Goal: Task Accomplishment & Management: Complete application form

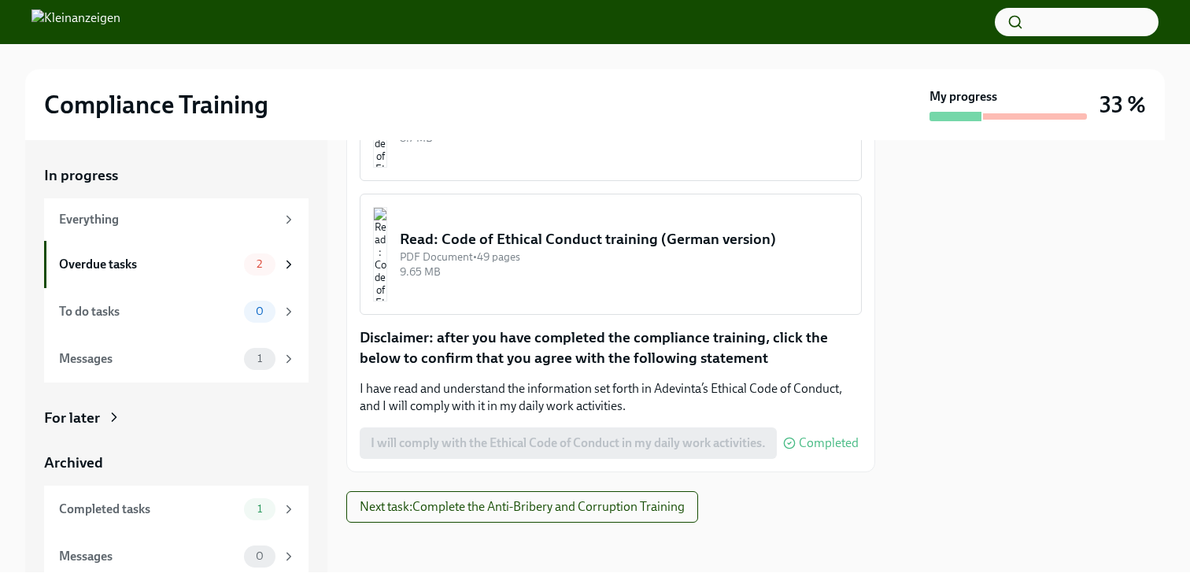
scroll to position [360, 0]
click at [553, 444] on div "I will comply with the Ethical Code of Conduct in my daily work activities. Com…" at bounding box center [609, 442] width 499 height 31
click at [539, 520] on button "Next task : Complete the Anti-Bribery and Corruption Training" at bounding box center [522, 505] width 352 height 31
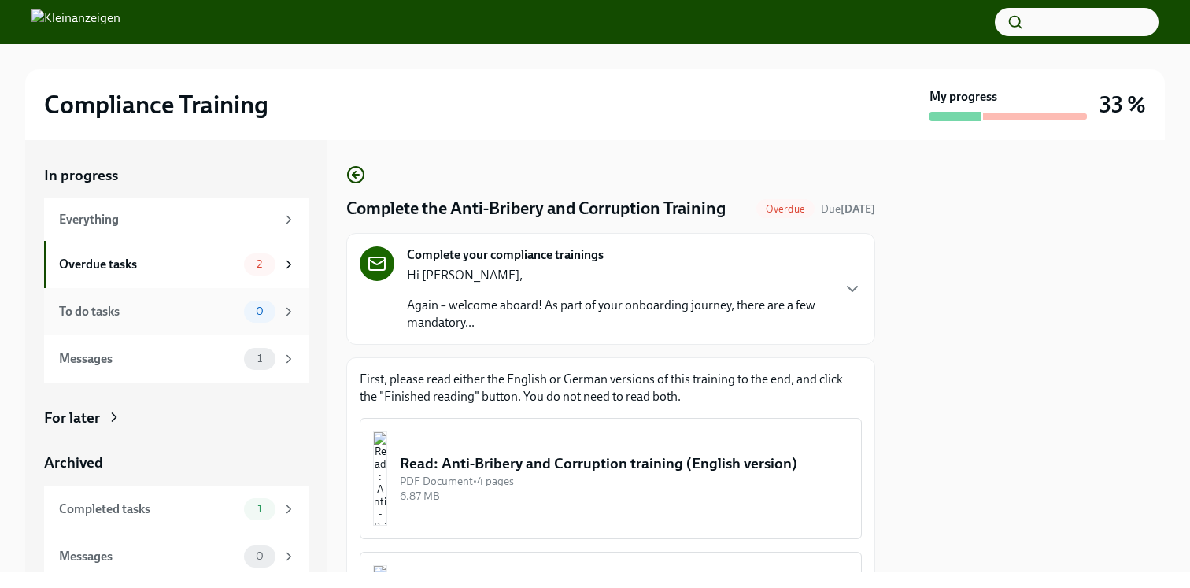
click at [194, 318] on div "To do tasks" at bounding box center [148, 311] width 179 height 17
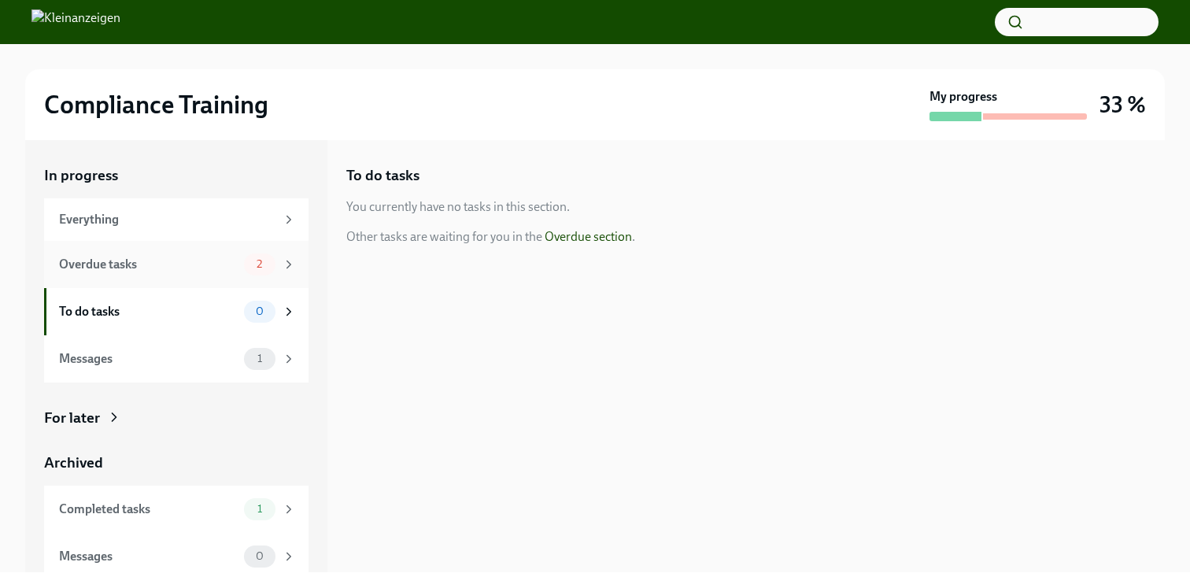
click at [198, 269] on div "Overdue tasks" at bounding box center [148, 264] width 179 height 17
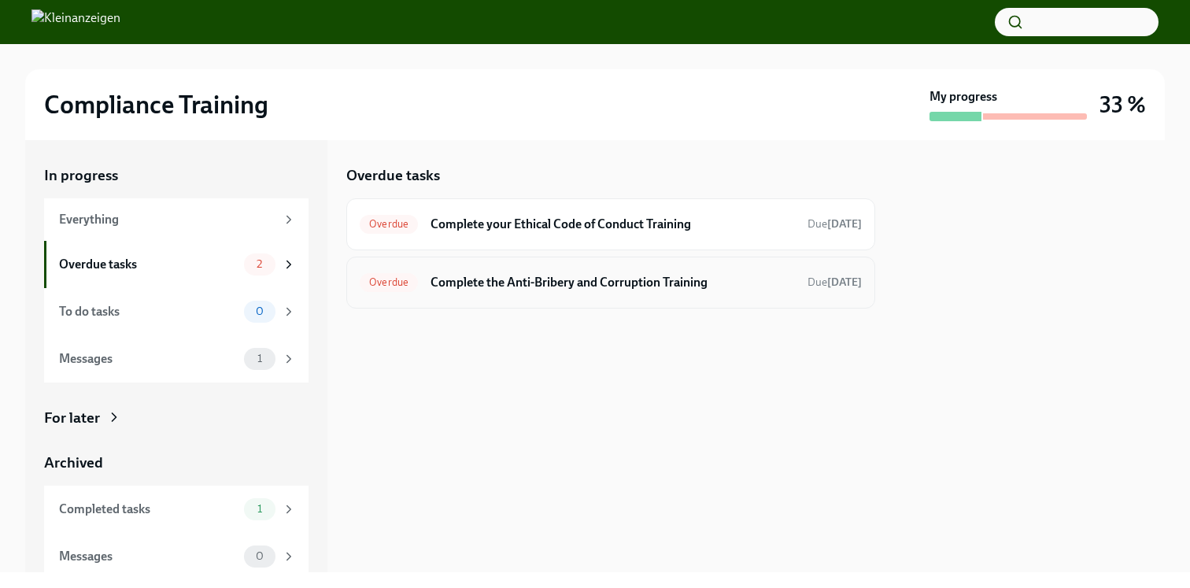
click at [532, 279] on h6 "Complete the Anti-Bribery and Corruption Training" at bounding box center [613, 282] width 365 height 17
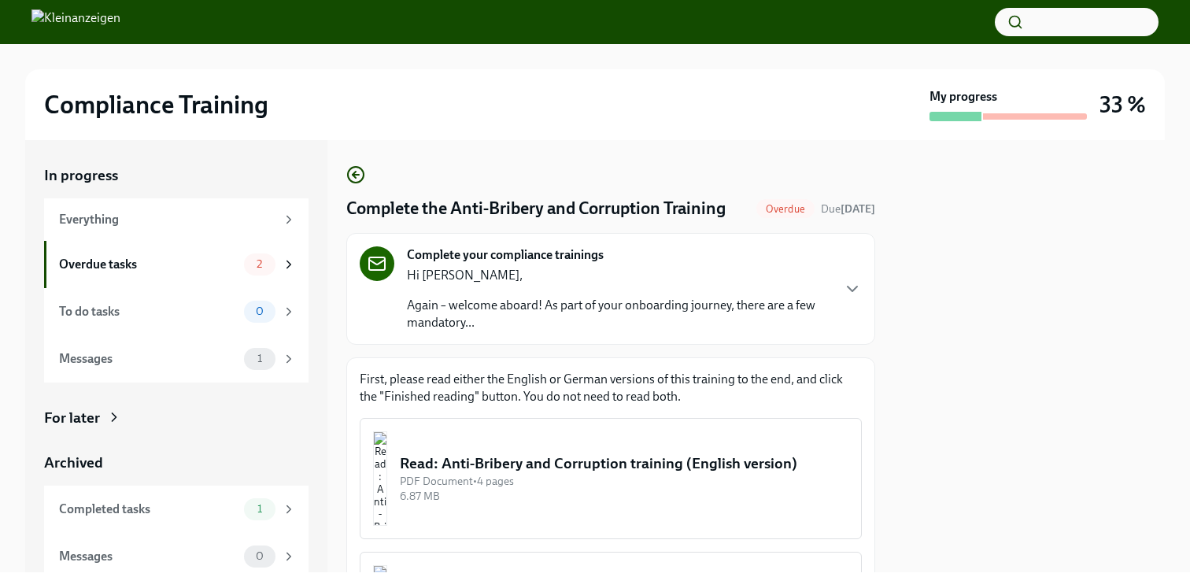
click at [571, 317] on p "Again – welcome aboard! As part of your onboarding journey, there are a few man…" at bounding box center [619, 314] width 424 height 35
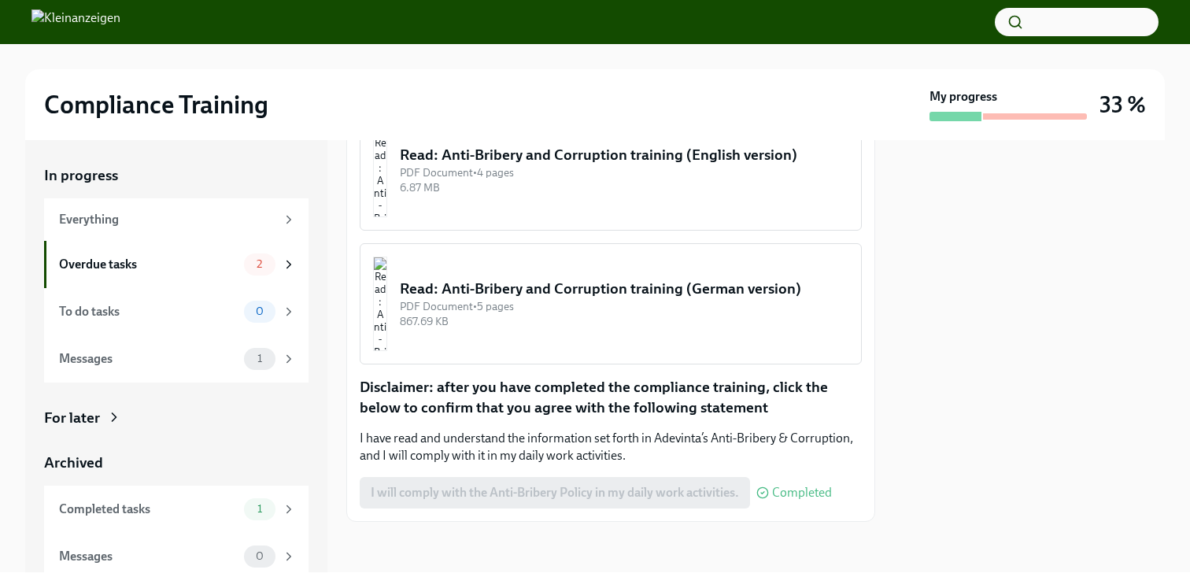
scroll to position [8, 0]
